Goal: Task Accomplishment & Management: Manage account settings

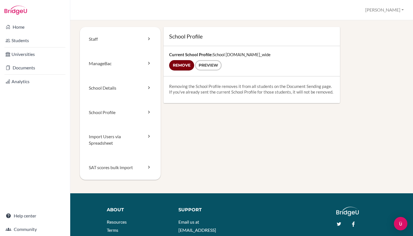
click at [187, 66] on input "Remove" at bounding box center [181, 65] width 25 height 10
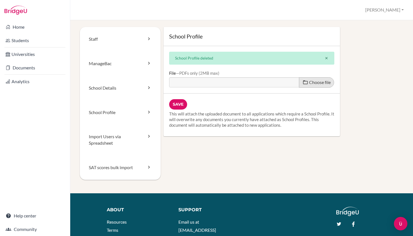
click at [311, 85] on label "Choose file" at bounding box center [316, 82] width 35 height 10
click at [255, 84] on input "Choose file" at bounding box center [212, 80] width 86 height 6
click at [317, 81] on span "Choose file" at bounding box center [320, 82] width 22 height 5
click at [255, 81] on input "Choose file" at bounding box center [212, 80] width 86 height 6
type input "C:\fakepath\HUS School Profile (2025-26).pdf"
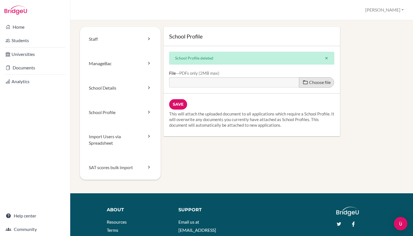
type input "HUS School Profile (2025-26).pdf"
click at [180, 106] on input "Save" at bounding box center [178, 104] width 18 height 10
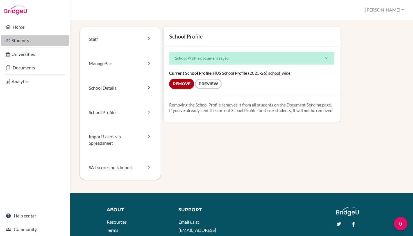
click at [25, 40] on link "Students" at bounding box center [35, 40] width 68 height 11
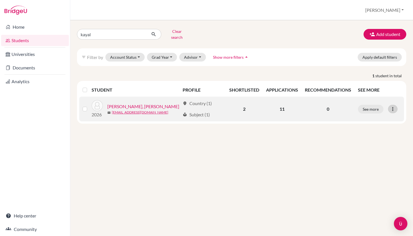
click at [393, 107] on icon at bounding box center [393, 109] width 6 height 6
click at [377, 116] on button "Edit student" at bounding box center [369, 120] width 44 height 9
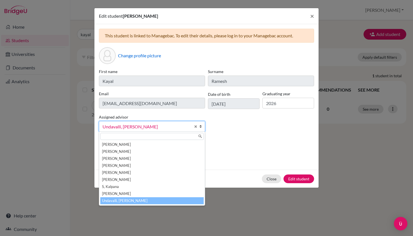
click at [182, 126] on span "Undavalli, Mythreyi" at bounding box center [147, 126] width 88 height 7
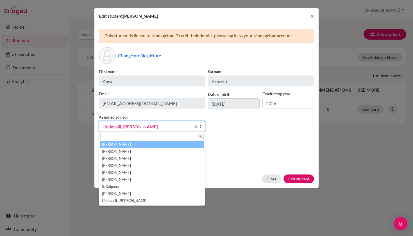
click at [158, 146] on li "Anandh , Brinda" at bounding box center [151, 144] width 103 height 7
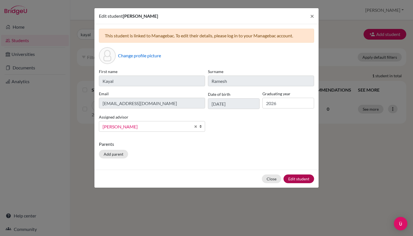
click at [299, 178] on button "Edit student" at bounding box center [299, 179] width 31 height 9
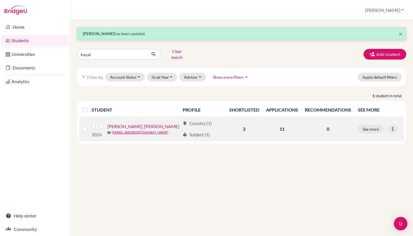
click at [119, 125] on link "Ramesh, Kayal" at bounding box center [143, 126] width 72 height 7
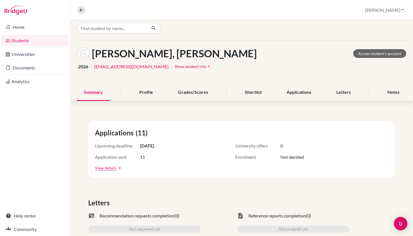
scroll to position [5, 0]
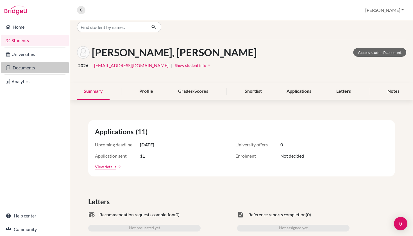
click at [24, 69] on link "Documents" at bounding box center [35, 67] width 68 height 11
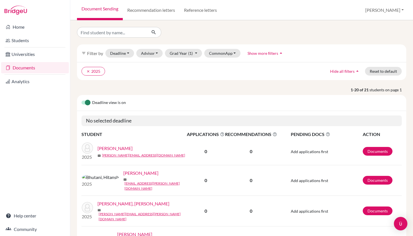
click at [82, 100] on label at bounding box center [82, 100] width 0 height 0
click at [85, 104] on input "checkbox" at bounding box center [84, 103] width 4 height 6
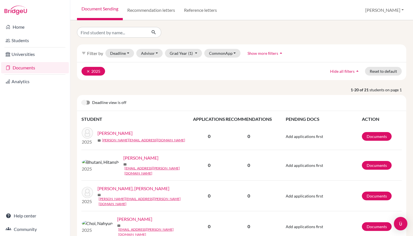
click at [87, 73] on icon "clear" at bounding box center [88, 71] width 4 height 4
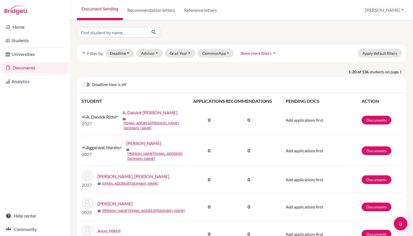
click at [88, 89] on div "Deadline view is off" at bounding box center [241, 85] width 329 height 16
click at [82, 82] on label at bounding box center [82, 82] width 0 height 0
click at [86, 85] on input "checkbox" at bounding box center [84, 85] width 4 height 6
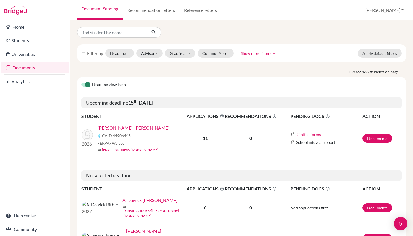
click at [117, 126] on link "[PERSON_NAME], [PERSON_NAME]" at bounding box center [134, 128] width 72 height 7
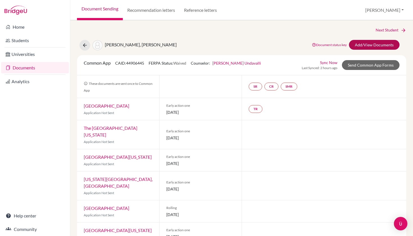
click at [371, 46] on link "Add/View Documents" at bounding box center [374, 45] width 51 height 10
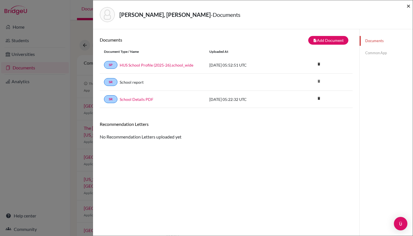
click at [408, 4] on span "×" at bounding box center [409, 6] width 4 height 8
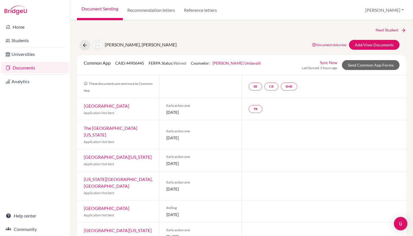
click at [263, 41] on div "Ramesh, Kayal Document status key TR Requirement. Document not uploaded yet. TR…" at bounding box center [242, 45] width 338 height 11
